Goal: Information Seeking & Learning: Understand process/instructions

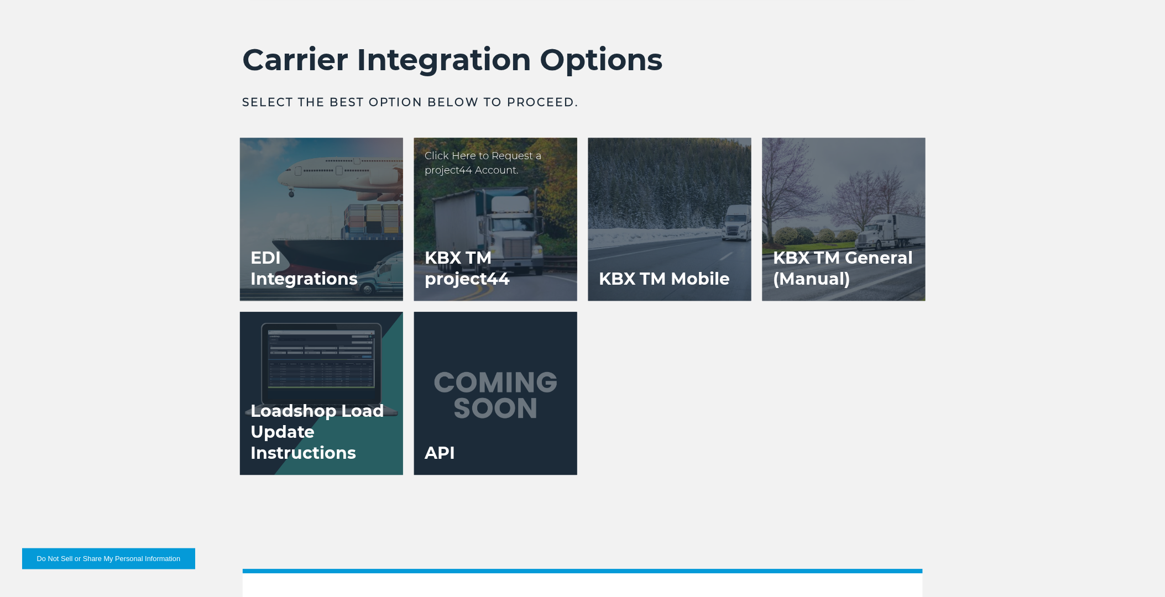
scroll to position [2316, 0]
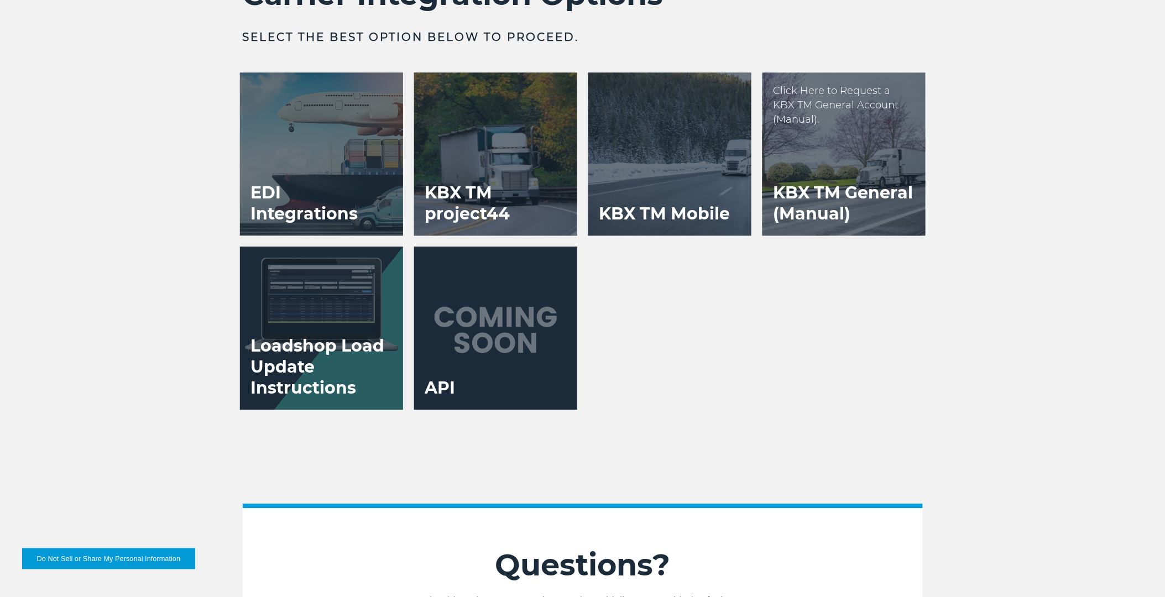
click at [826, 212] on h3 "KBX TM General (Manual)" at bounding box center [844, 203] width 163 height 64
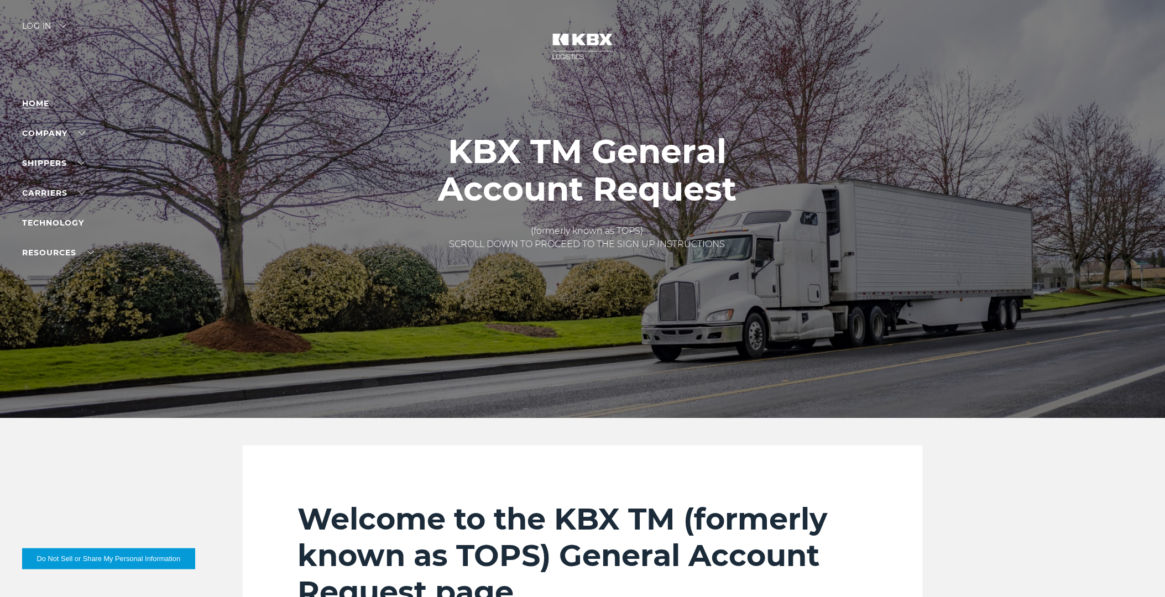
click at [45, 107] on link "Home" at bounding box center [35, 103] width 27 height 10
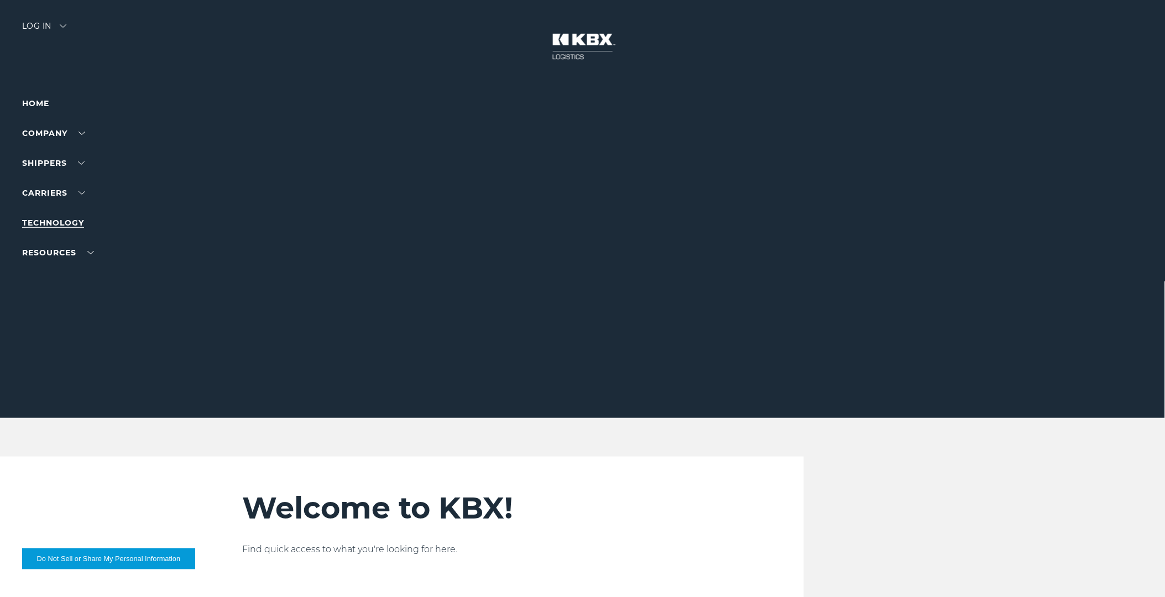
click at [69, 226] on link "Technology" at bounding box center [53, 223] width 62 height 10
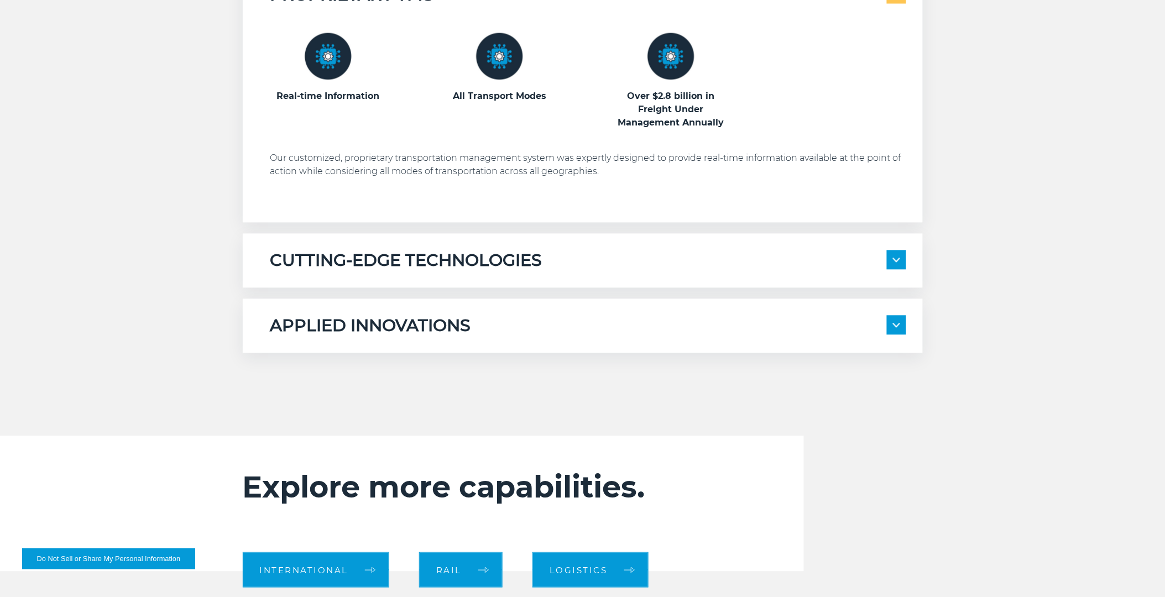
scroll to position [860, 0]
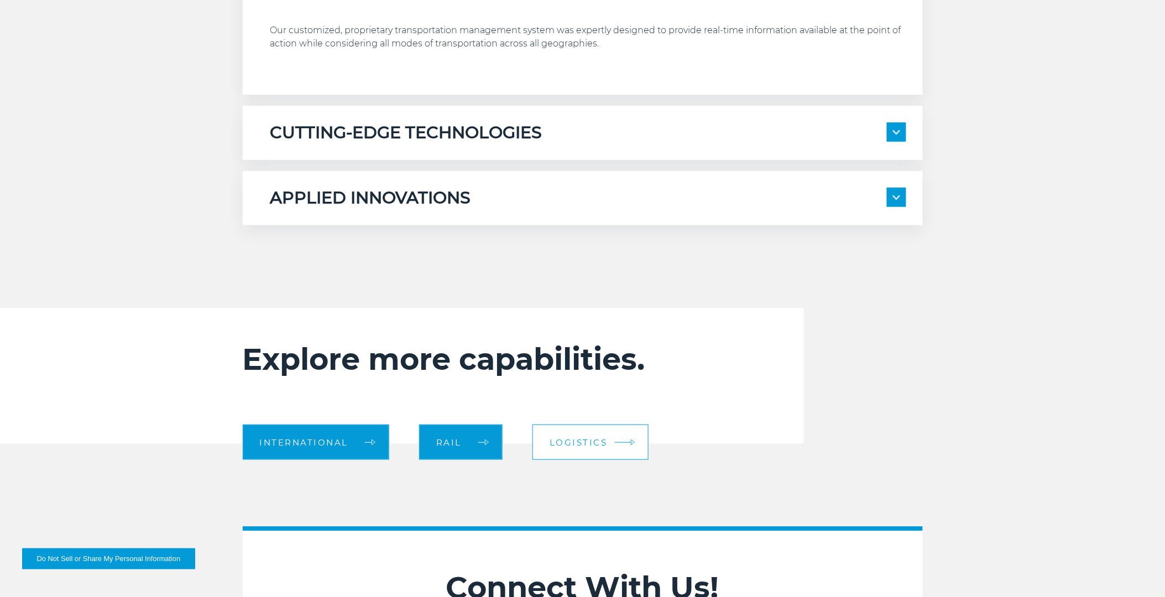
click at [599, 450] on link "Logistics" at bounding box center [591, 442] width 116 height 35
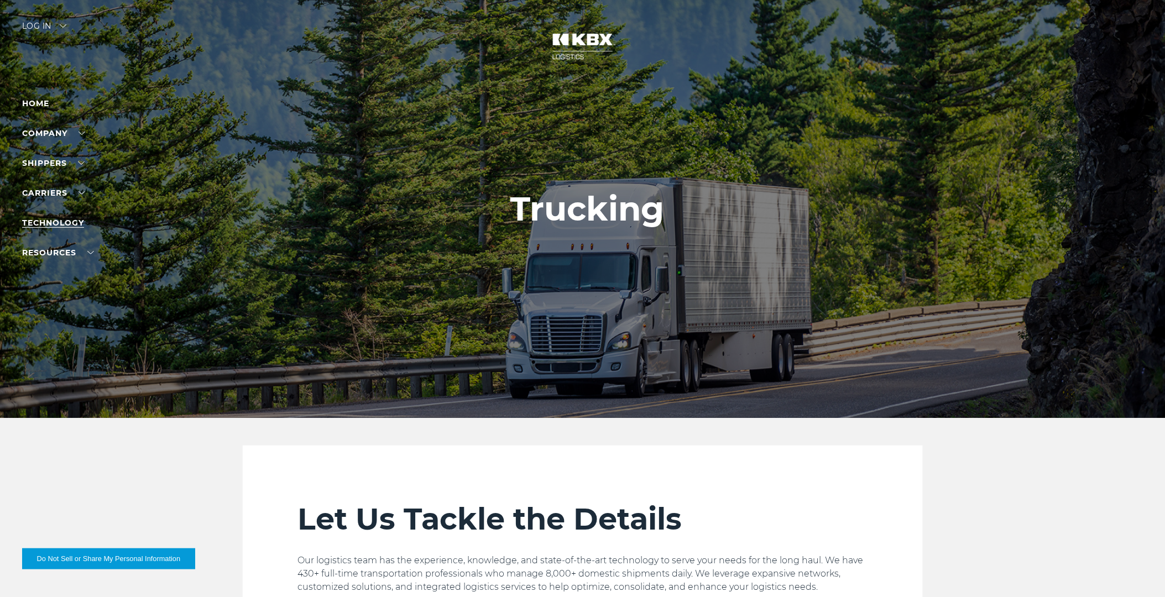
click at [72, 225] on link "Technology" at bounding box center [53, 223] width 62 height 10
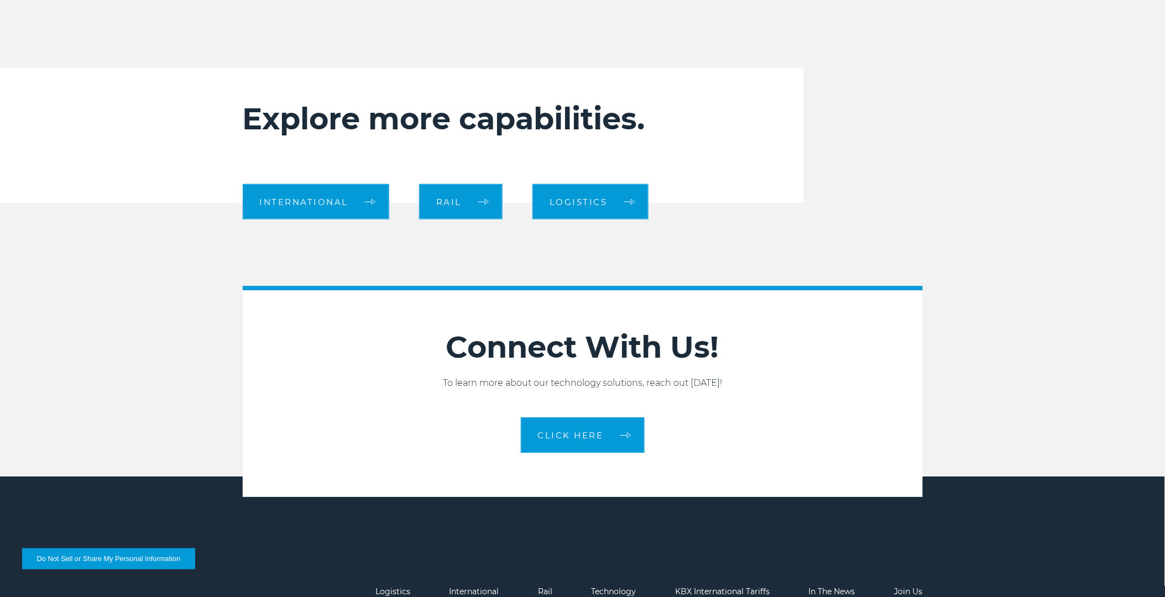
scroll to position [1106, 0]
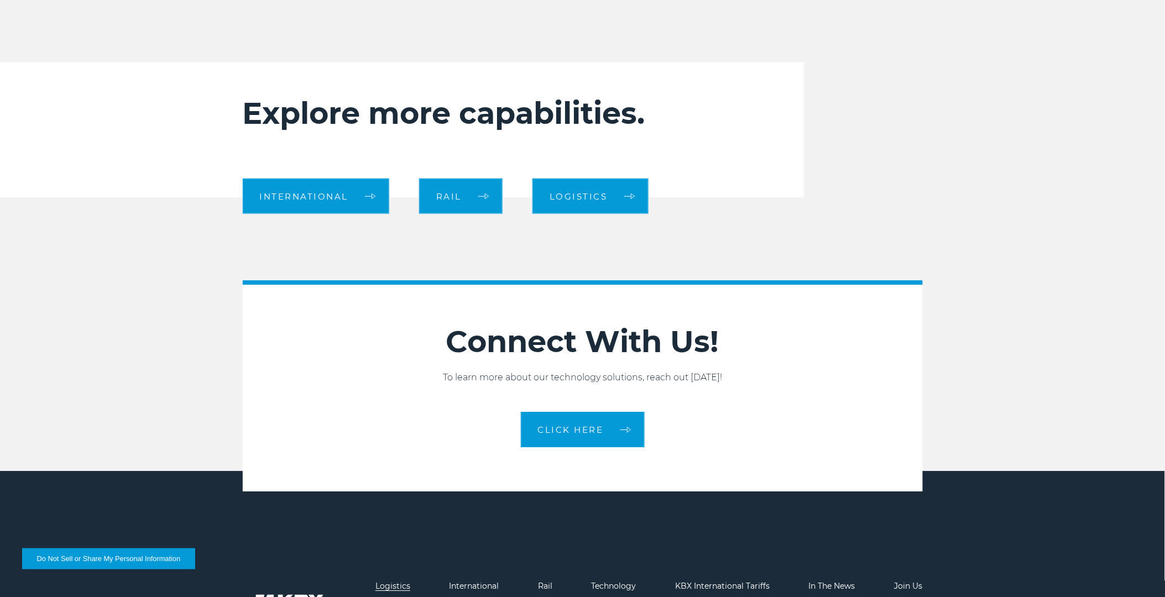
click at [401, 582] on link "Logistics" at bounding box center [393, 586] width 35 height 10
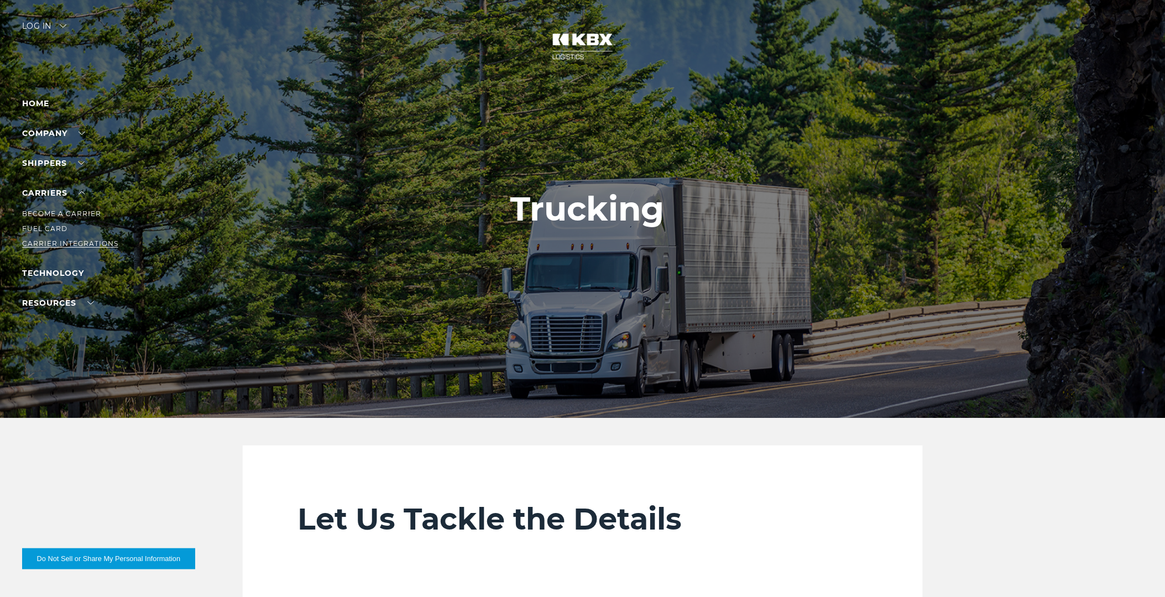
click at [64, 240] on link "Carrier Integrations" at bounding box center [70, 243] width 96 height 8
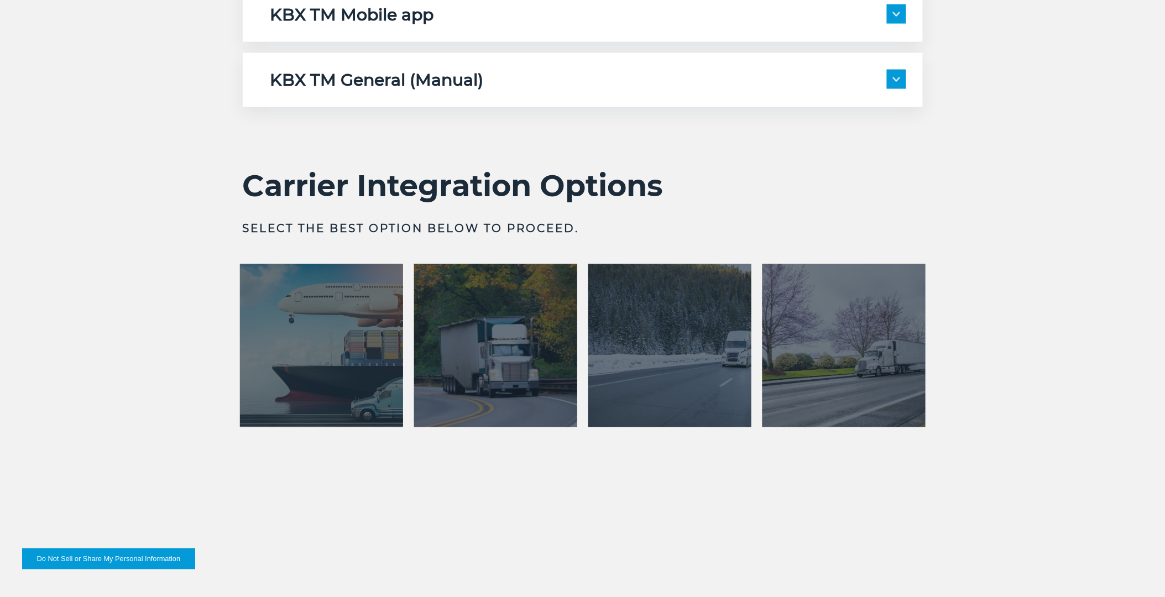
scroll to position [2212, 0]
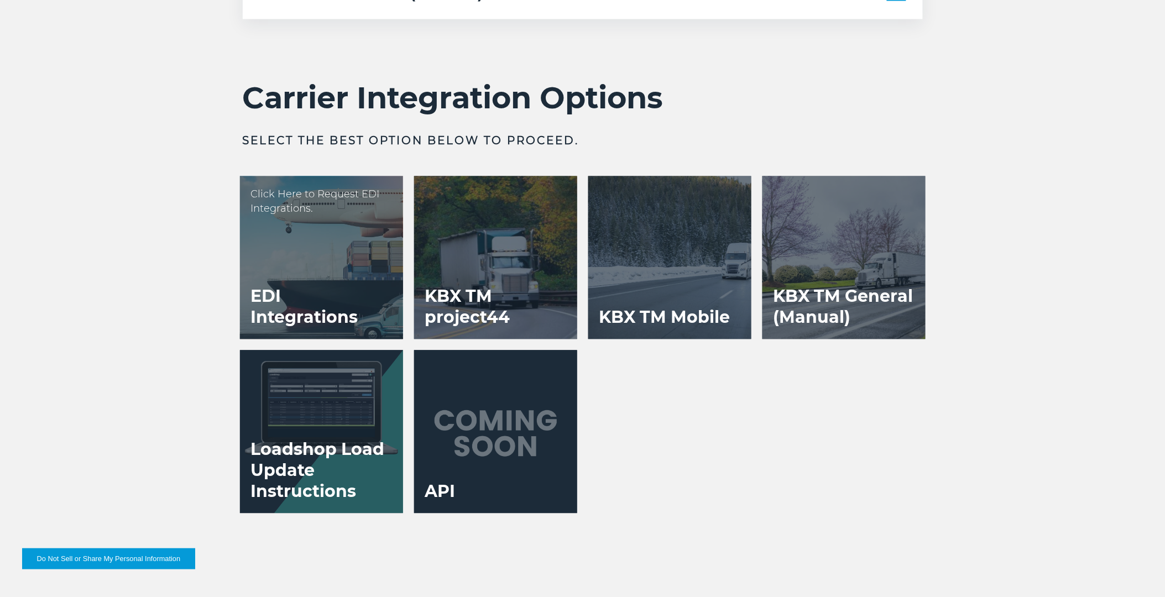
click at [363, 281] on h3 "EDI Integrations" at bounding box center [321, 307] width 163 height 64
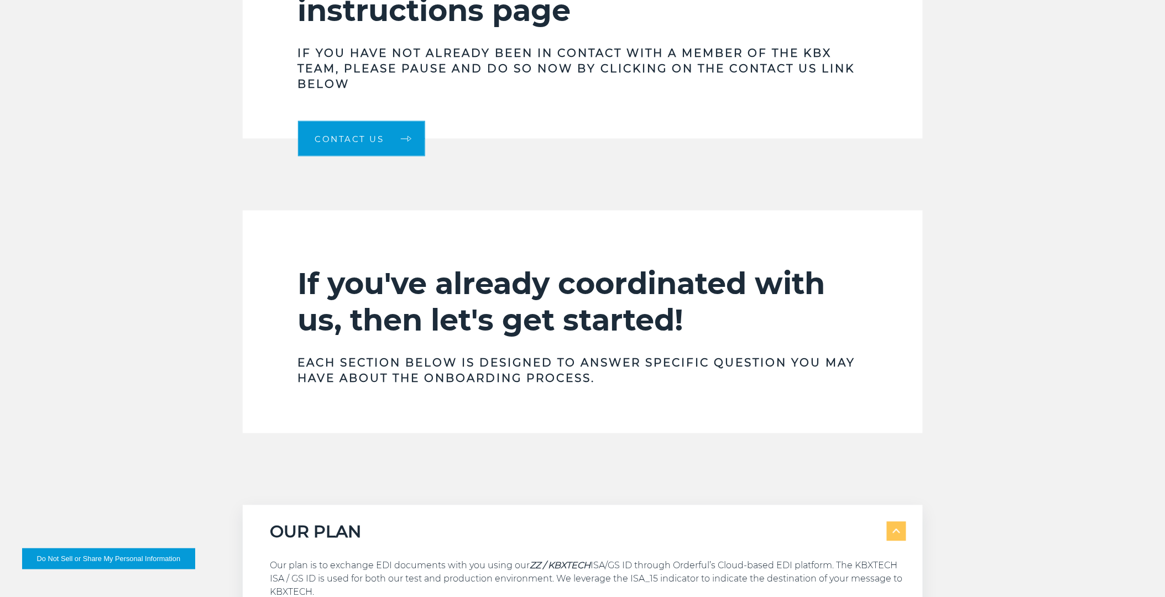
scroll to position [430, 0]
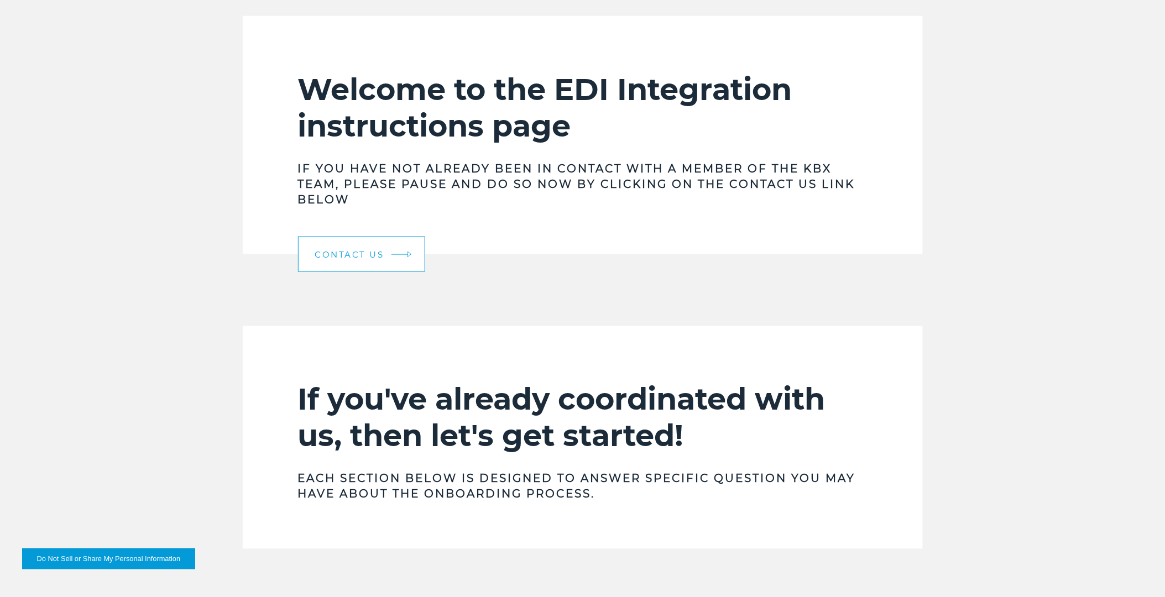
click at [378, 253] on span "Contact Us" at bounding box center [349, 255] width 69 height 8
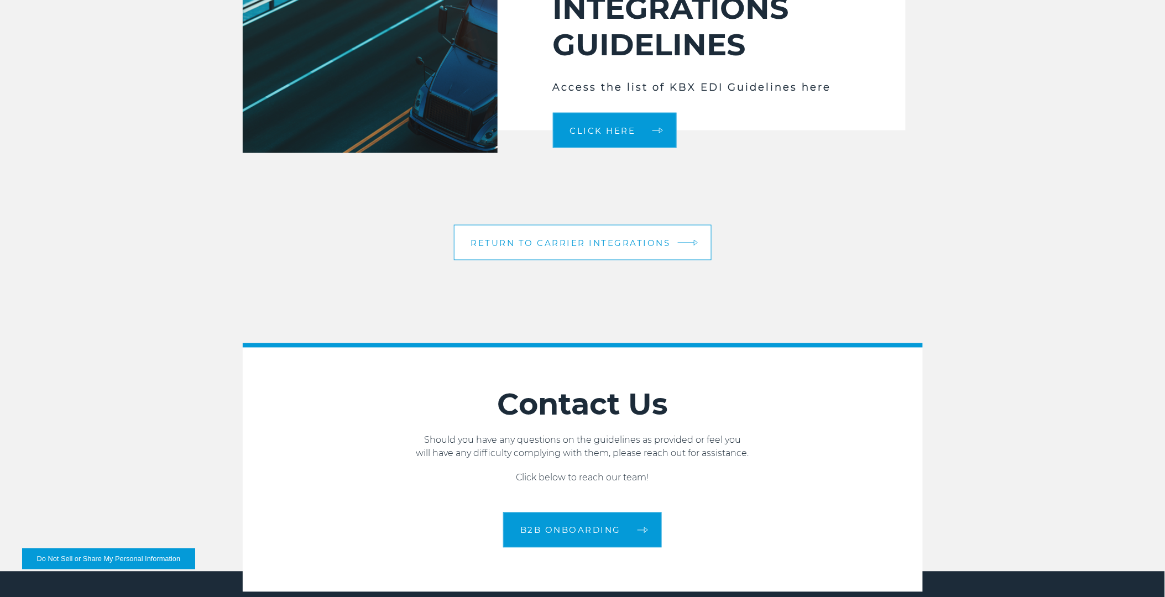
scroll to position [2150, 0]
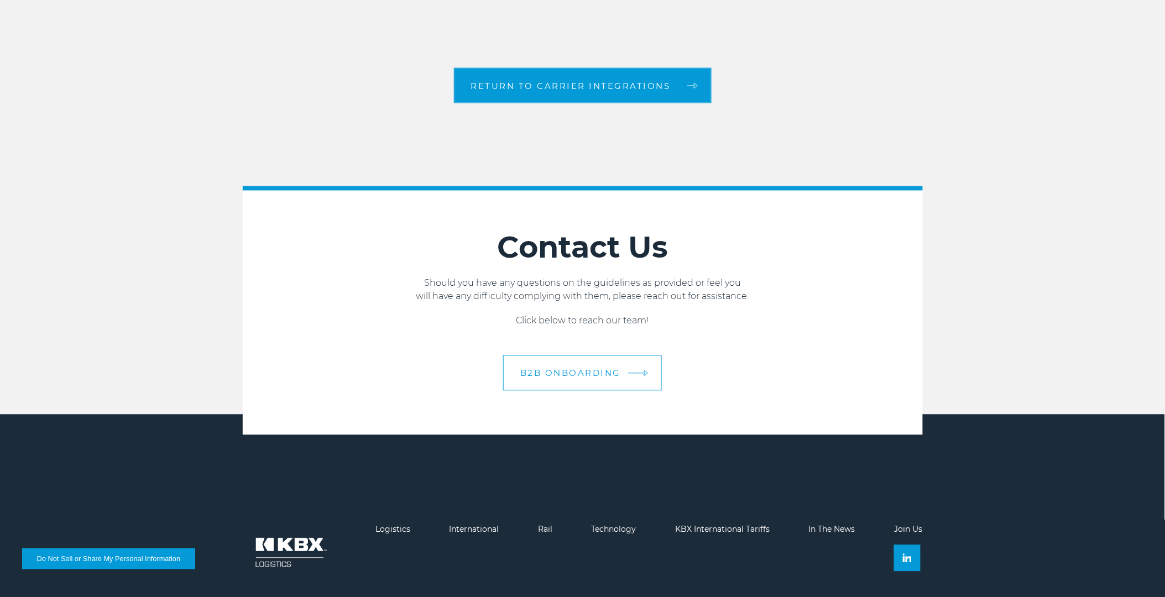
click at [577, 374] on span "B2B Onboarding" at bounding box center [570, 373] width 101 height 8
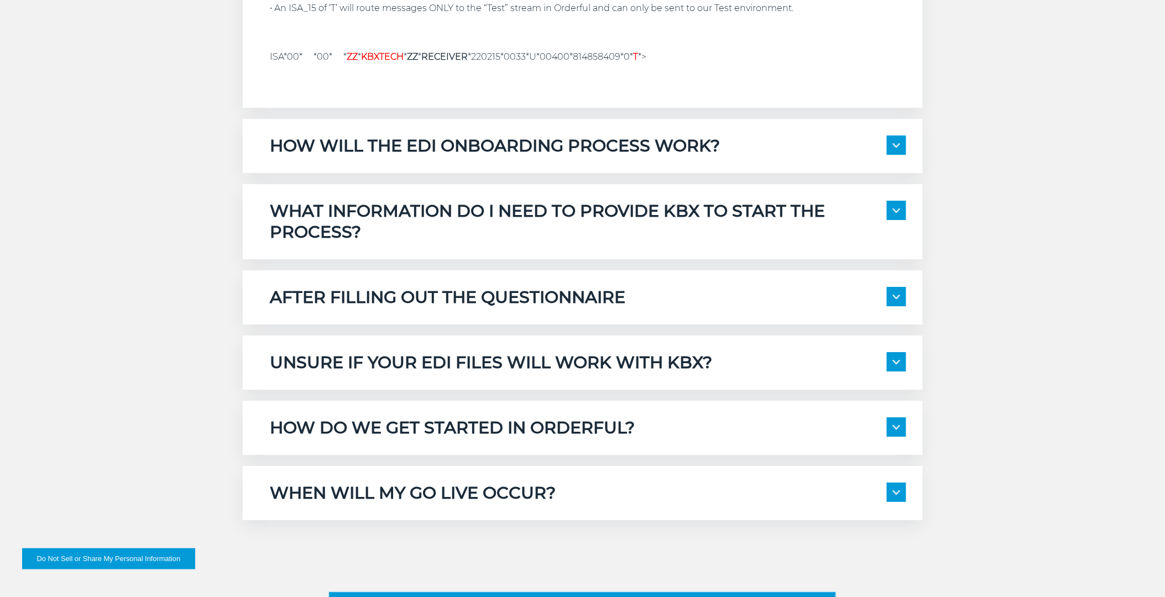
scroll to position [1167, 0]
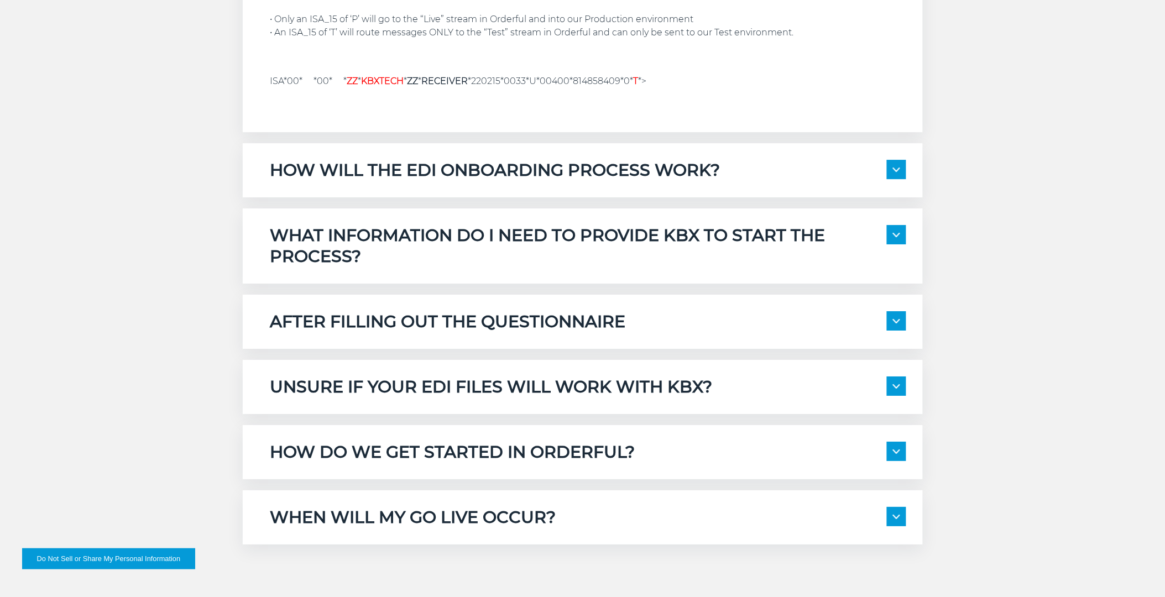
click at [904, 325] on span at bounding box center [896, 320] width 19 height 19
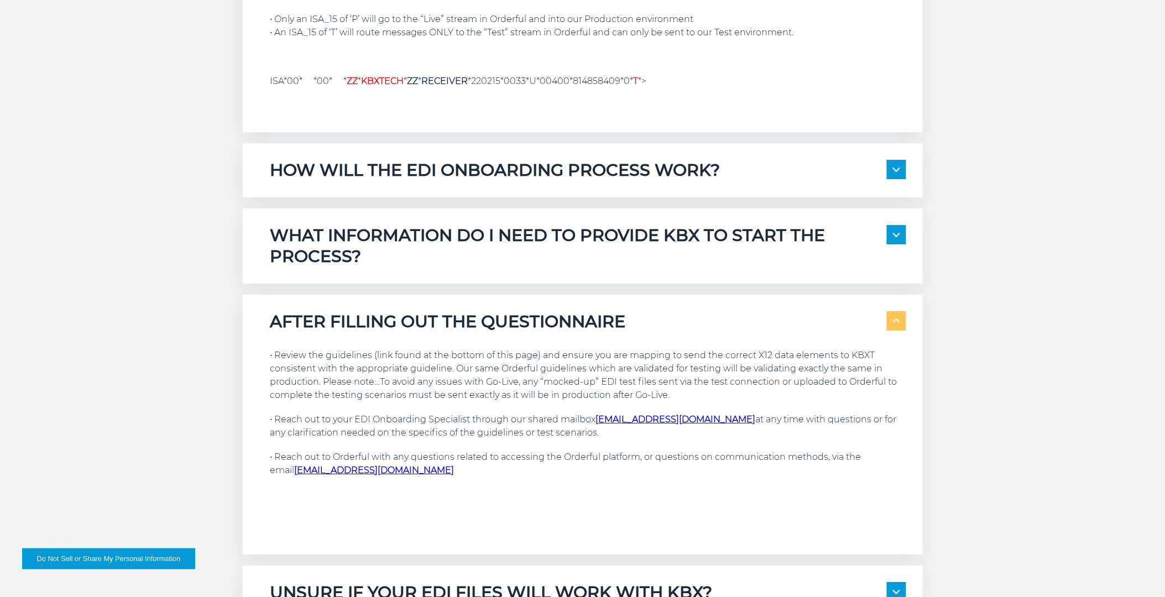
click at [894, 234] on img at bounding box center [896, 235] width 7 height 4
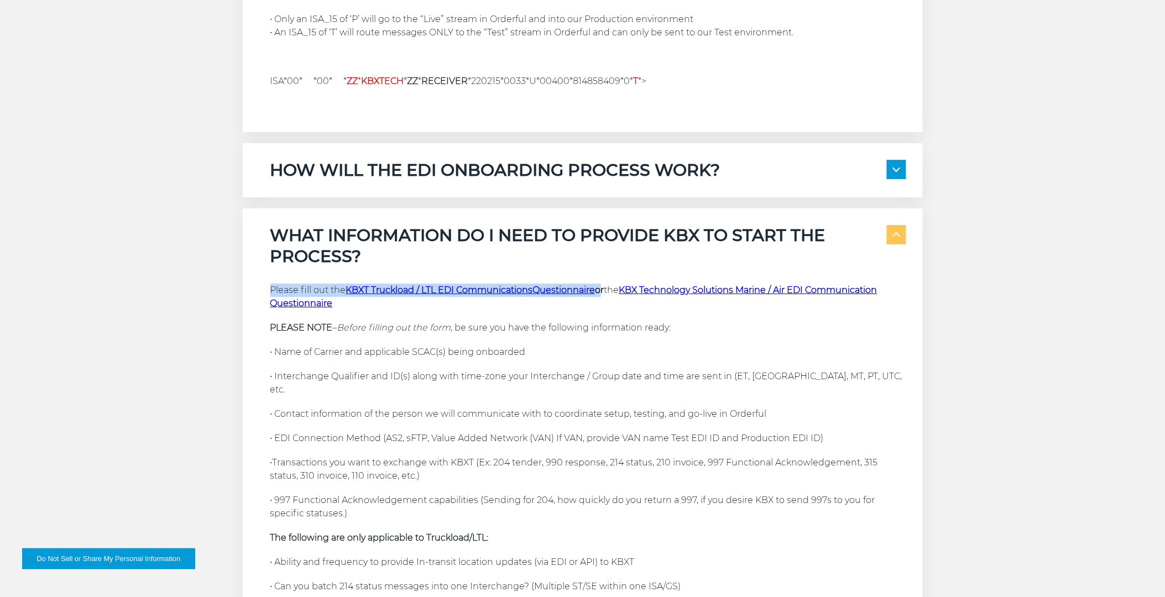
drag, startPoint x: 267, startPoint y: 289, endPoint x: 601, endPoint y: 288, distance: 334.0
click at [601, 288] on div "WHAT INFORMATION DO I NEED TO PROVIDE KBX TO START THE PROCESS? Please fill out…" at bounding box center [583, 422] width 680 height 429
copy p "Please fill out the KBXT Truckload / LTL EDI Communications Questionnaire"
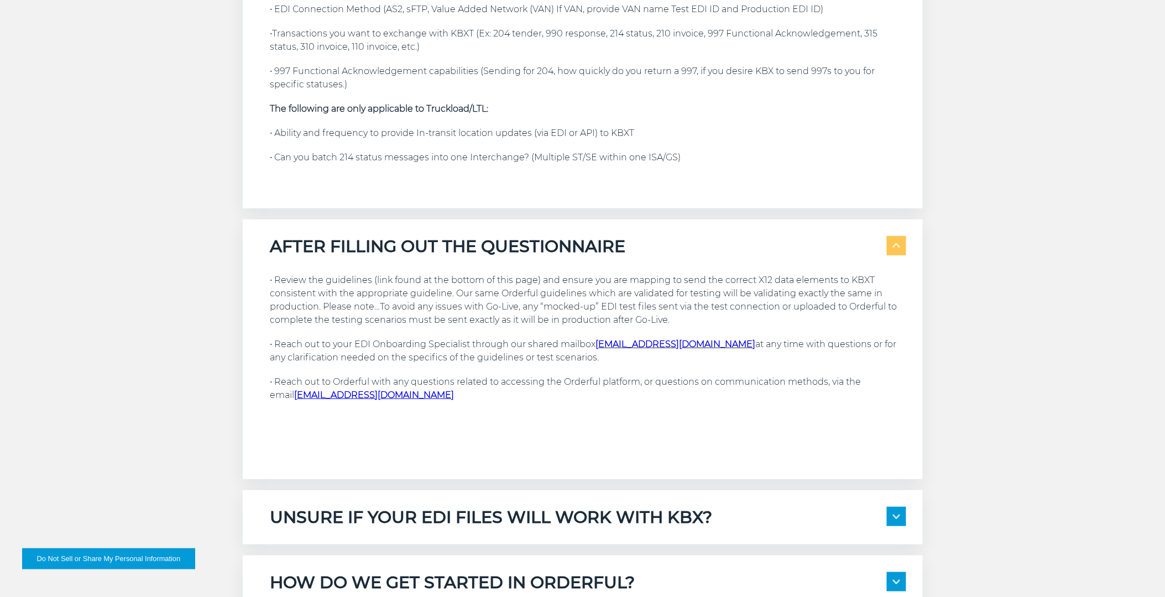
scroll to position [1597, 0]
drag, startPoint x: 277, startPoint y: 329, endPoint x: 580, endPoint y: 341, distance: 303.3
click at [580, 341] on p "• Reach out to your EDI Onboarding Specialist through our shared mailbox B2BOnb…" at bounding box center [588, 350] width 636 height 27
copy p "Reach out to your EDI Onboarding Specialist through our shared mailbox B2BOnboa…"
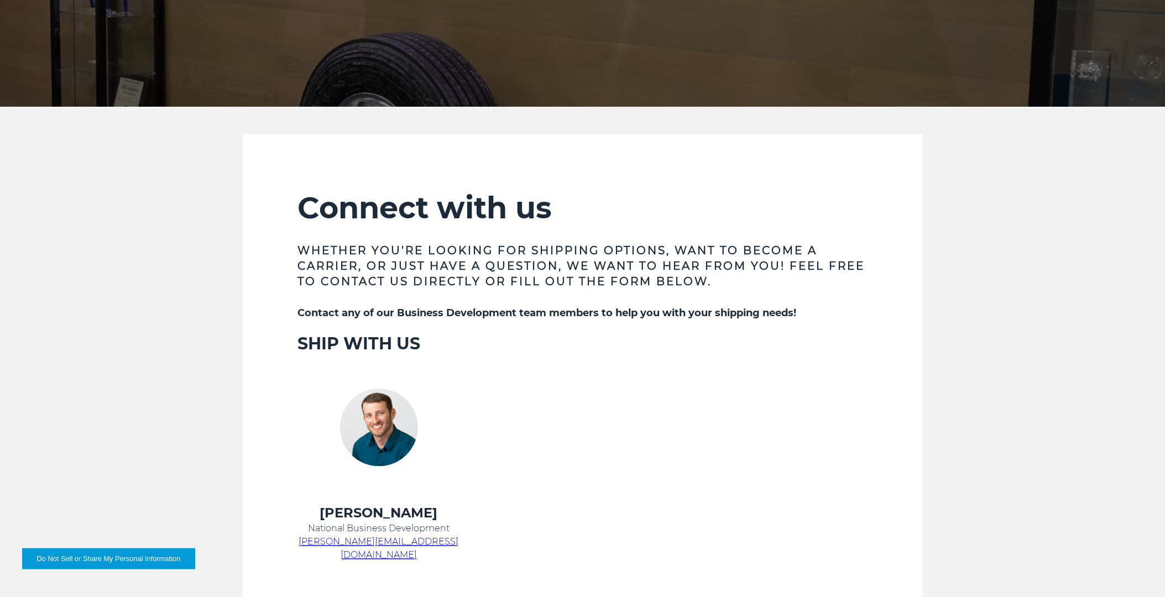
scroll to position [307, 0]
